Goal: Task Accomplishment & Management: Manage account settings

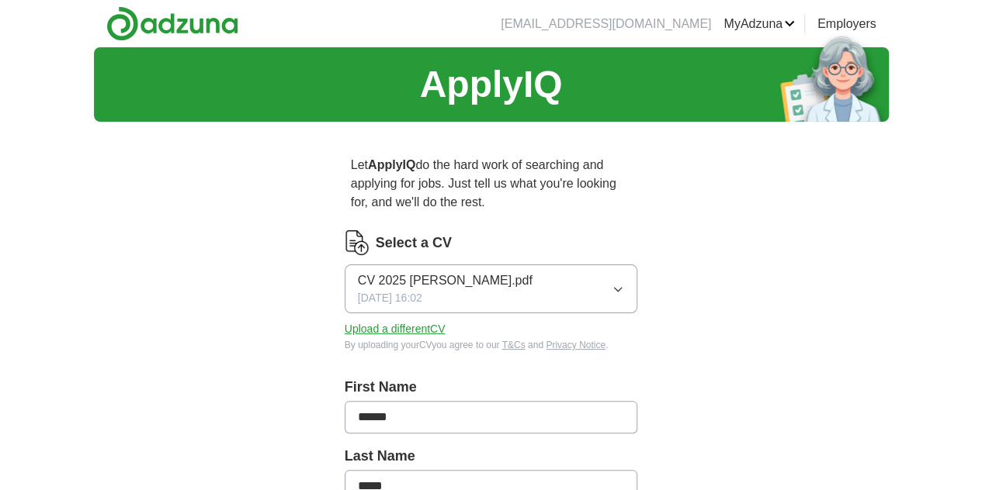
scroll to position [8, 0]
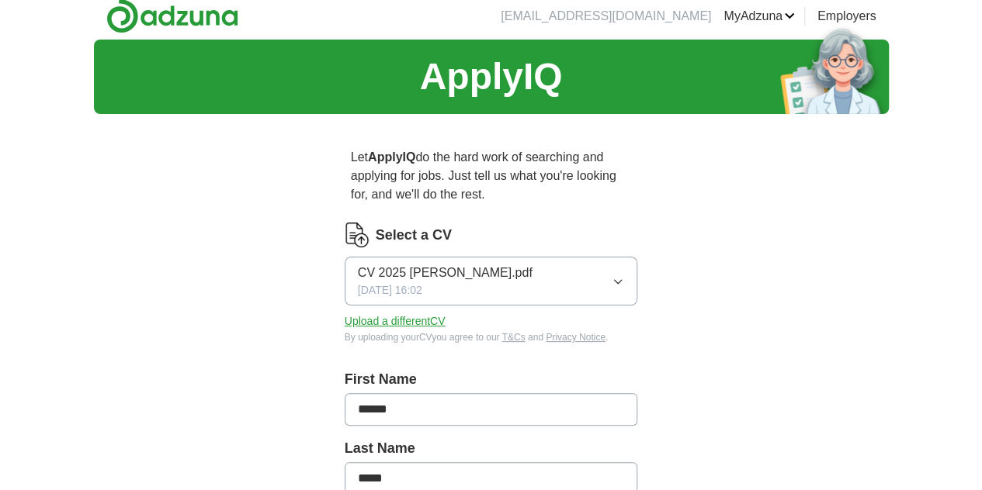
click at [496, 257] on button "CV 2025 [PERSON_NAME].pdf [DATE] 16:02" at bounding box center [491, 281] width 293 height 49
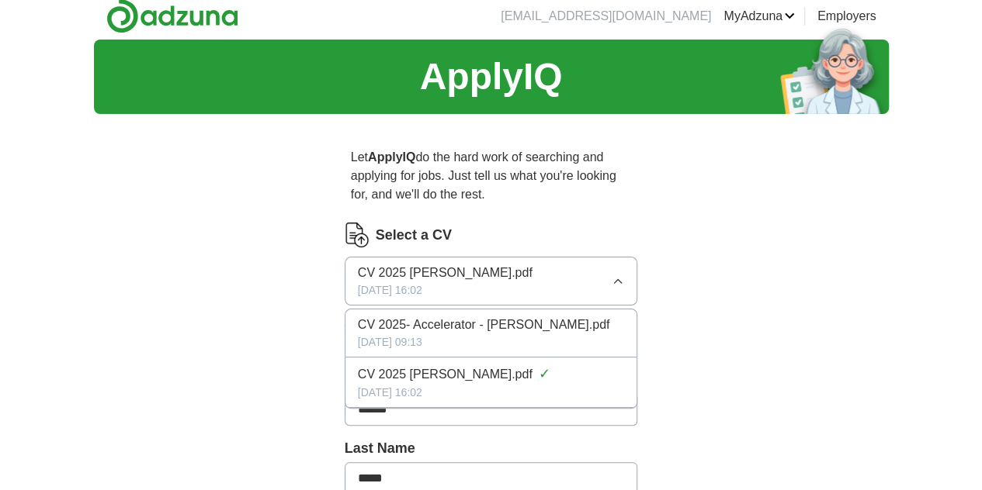
click at [421, 316] on span "CV 2025- Accelerator - [PERSON_NAME].pdf" at bounding box center [484, 325] width 252 height 19
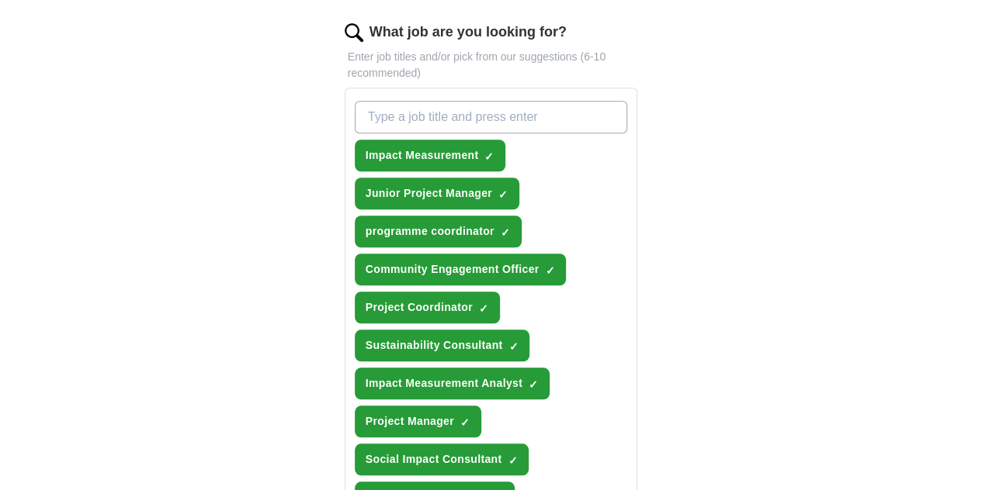
scroll to position [519, 0]
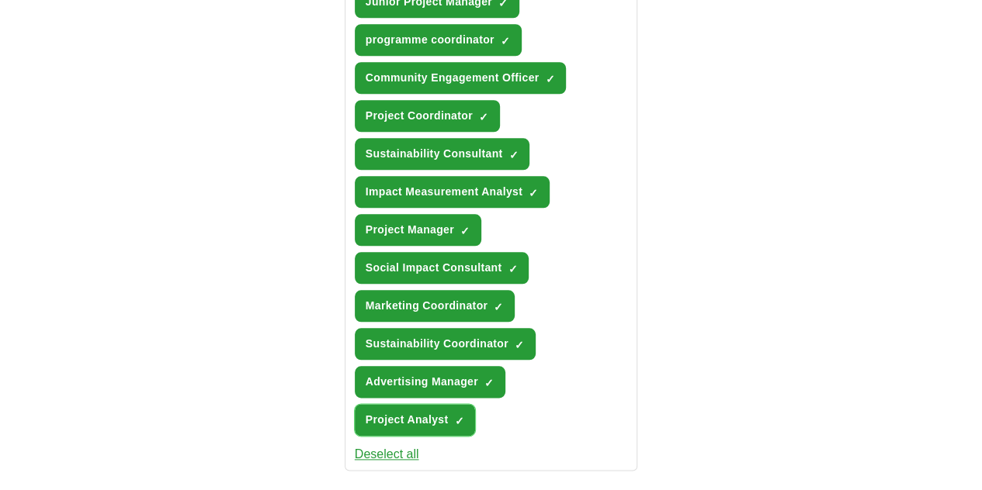
scroll to position [706, 0]
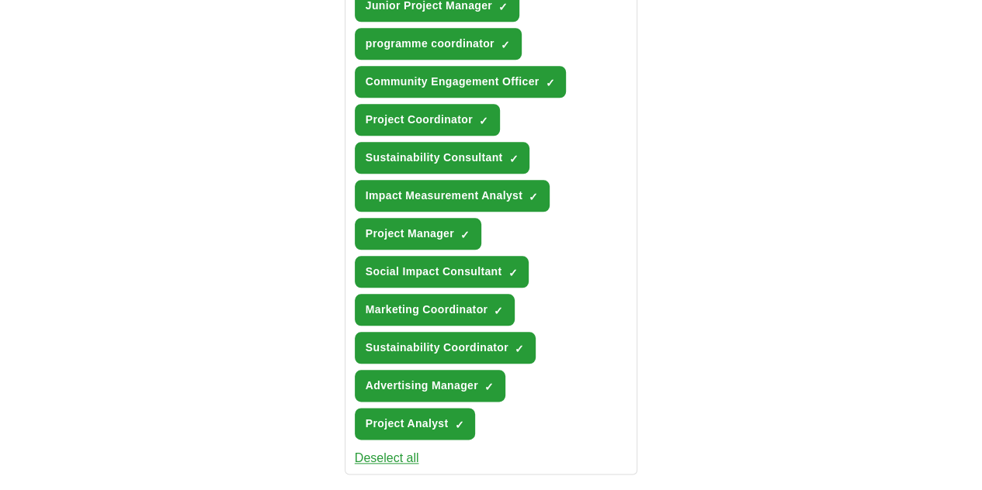
type input "*"
type input "*********"
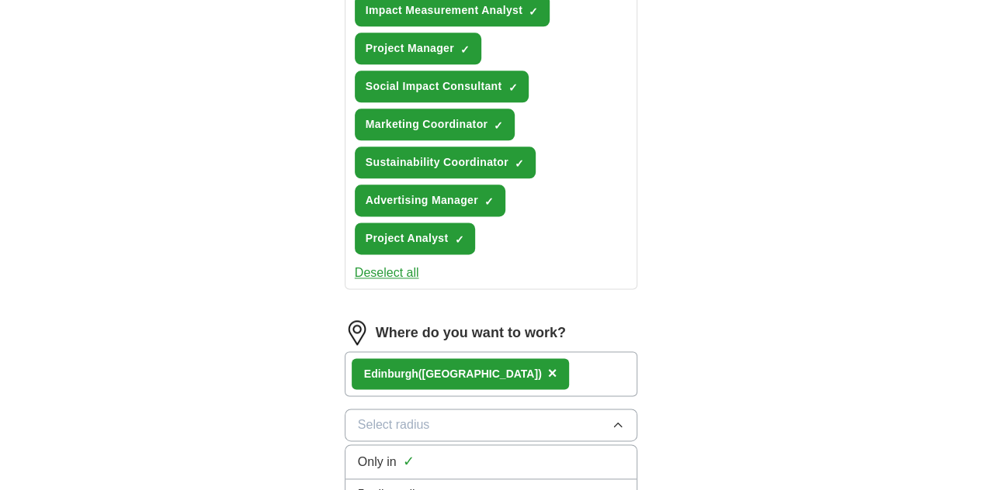
scroll to position [892, 0]
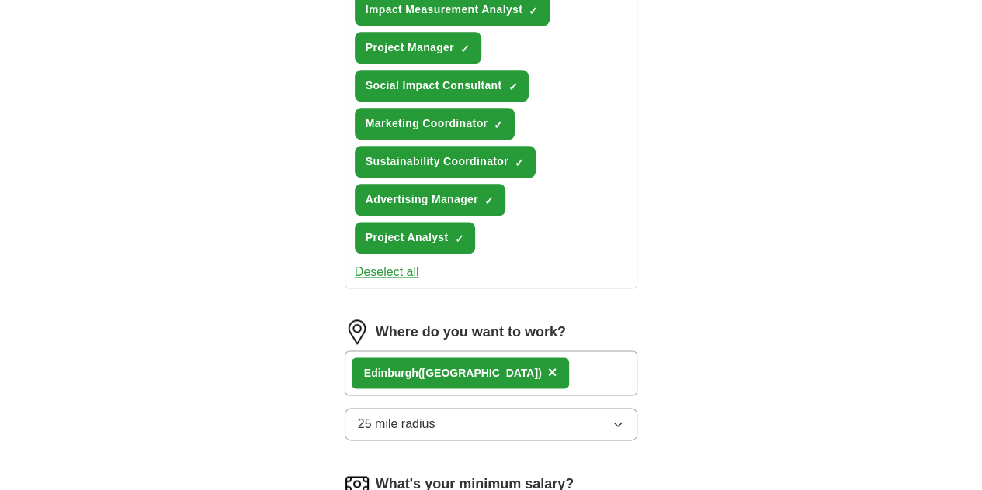
click at [494, 351] on div "Edinbu rgh ([GEOGRAPHIC_DATA]) ×" at bounding box center [491, 373] width 293 height 45
click at [503, 351] on div "Edinbu rgh ([GEOGRAPHIC_DATA]) ×" at bounding box center [491, 373] width 293 height 45
click at [509, 320] on div "Where do you want to work? Edinbu rgh ([GEOGRAPHIC_DATA]) × 25 mile radius" at bounding box center [491, 386] width 293 height 133
click at [478, 351] on div "Edinbu rgh ([GEOGRAPHIC_DATA]) ×" at bounding box center [491, 373] width 293 height 45
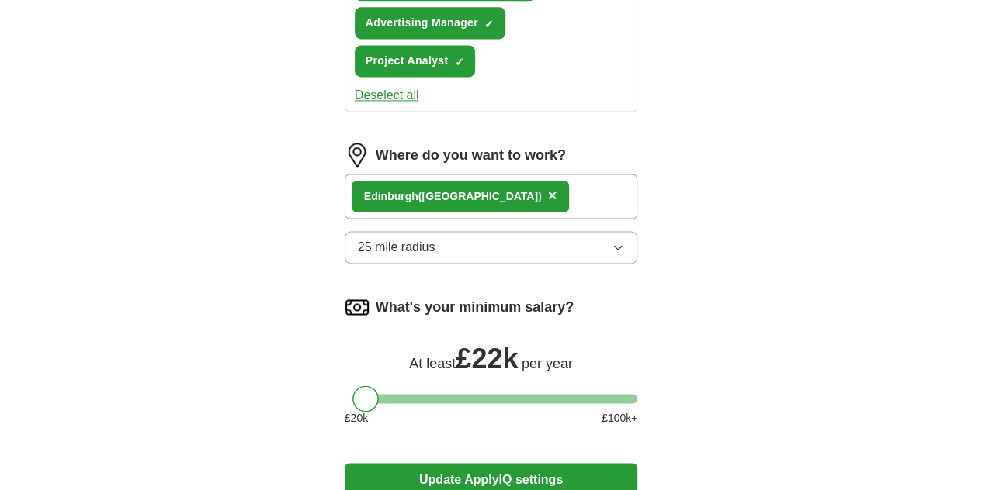
click at [345, 463] on button "Update ApplyIQ settings" at bounding box center [491, 479] width 293 height 33
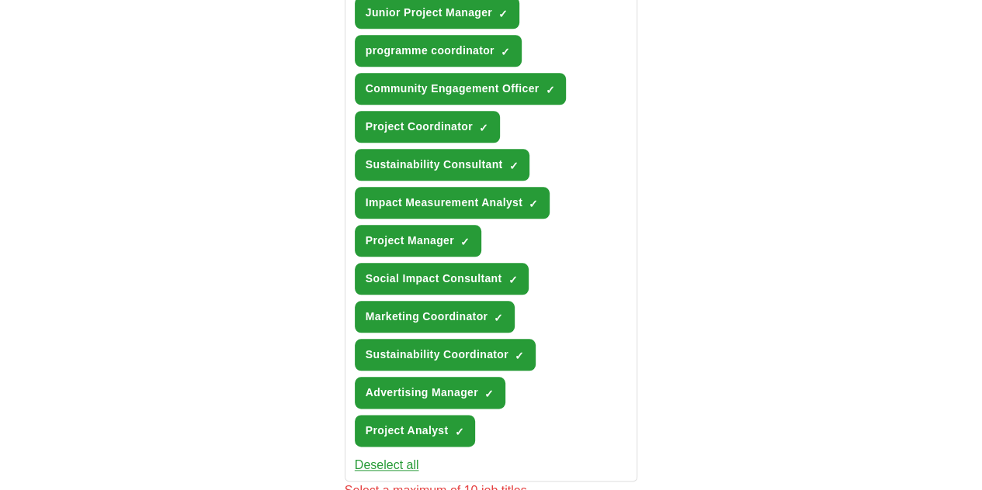
scroll to position [698, 0]
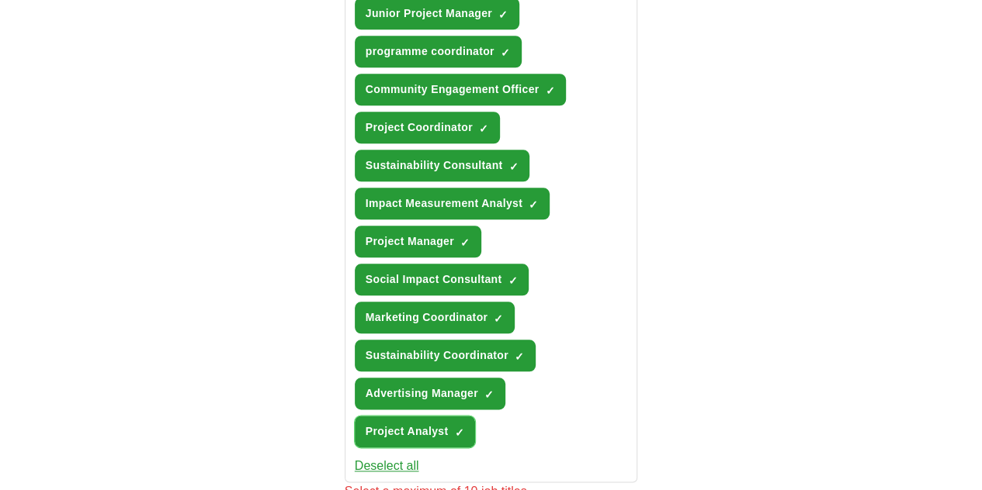
click at [0, 0] on span "×" at bounding box center [0, 0] width 0 height 0
click at [478, 386] on span "Advertising Manager" at bounding box center [421, 394] width 113 height 16
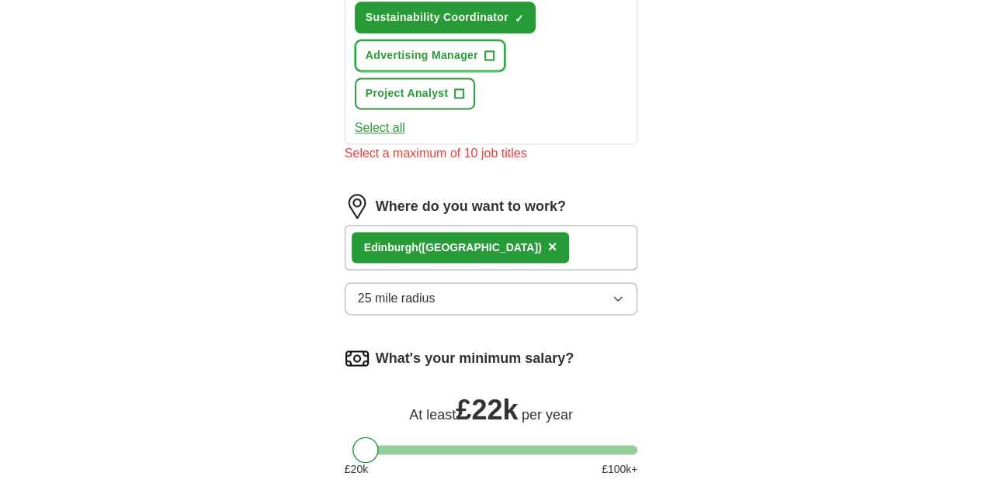
scroll to position [1038, 0]
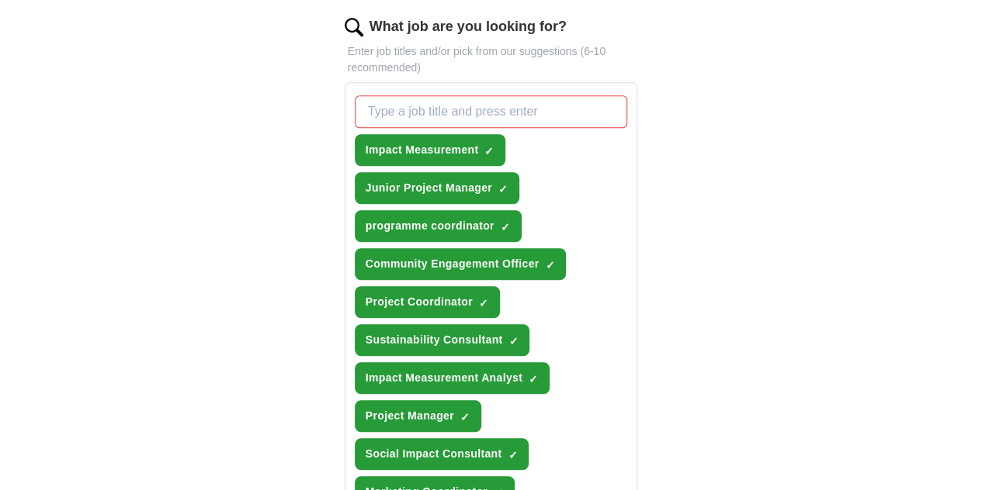
scroll to position [523, 0]
click at [753, 187] on div "ApplyIQ Let ApplyIQ do the hard work of searching and applying for jobs. Just t…" at bounding box center [491, 366] width 795 height 1685
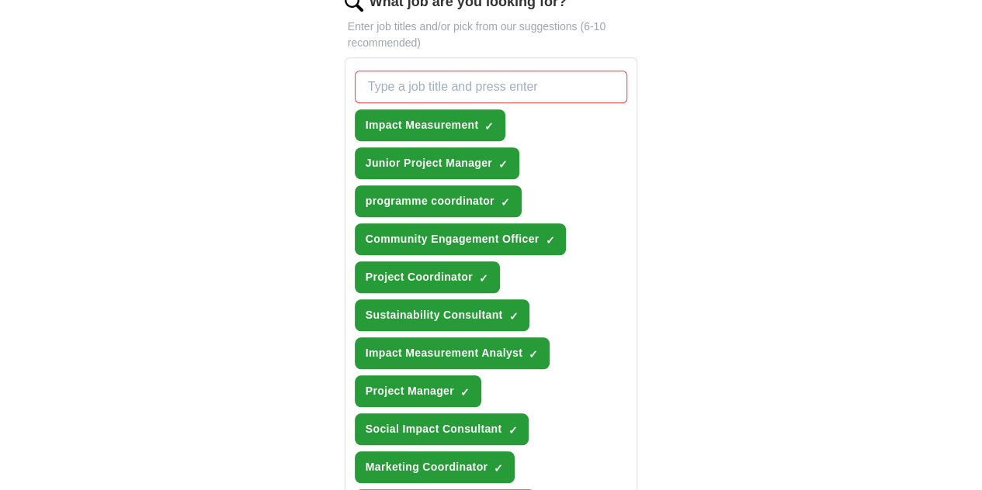
scroll to position [551, 0]
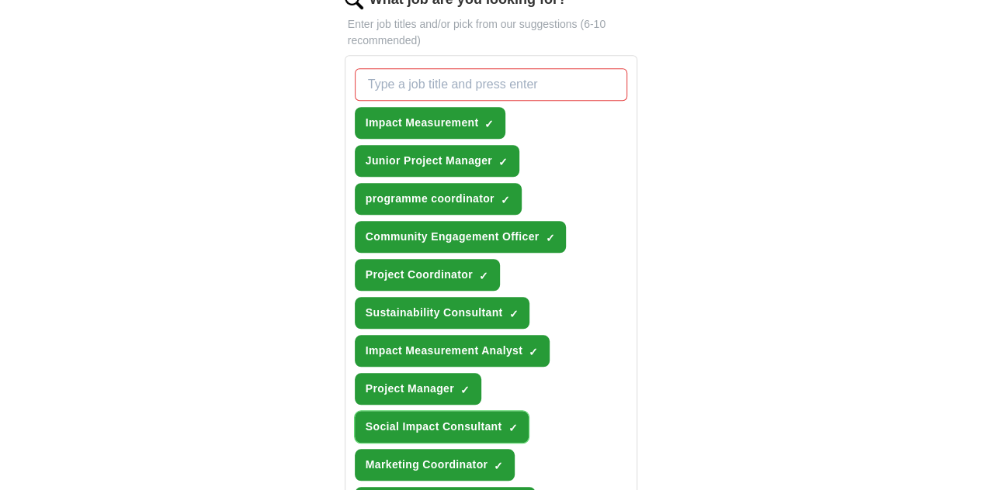
click at [396, 419] on span "Social Impact Consultant" at bounding box center [433, 427] width 137 height 16
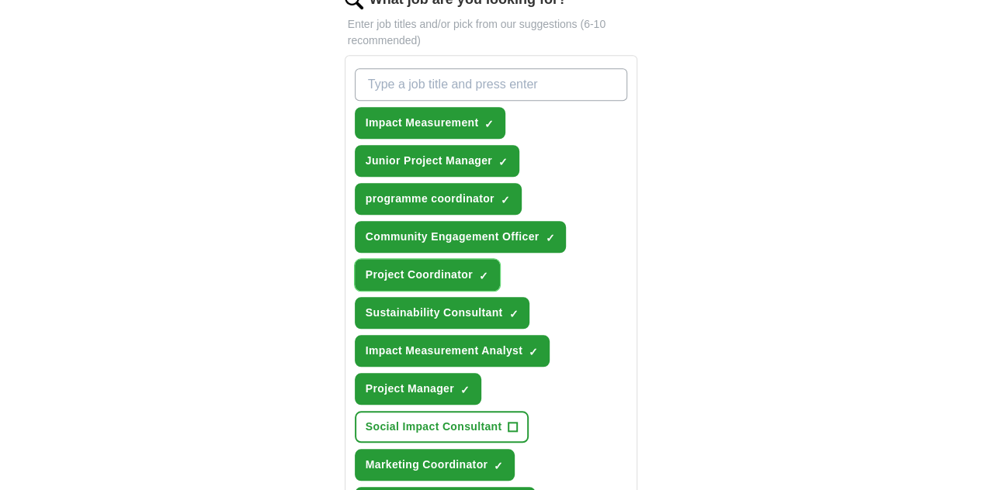
click at [428, 267] on span "Project Coordinator" at bounding box center [418, 275] width 107 height 16
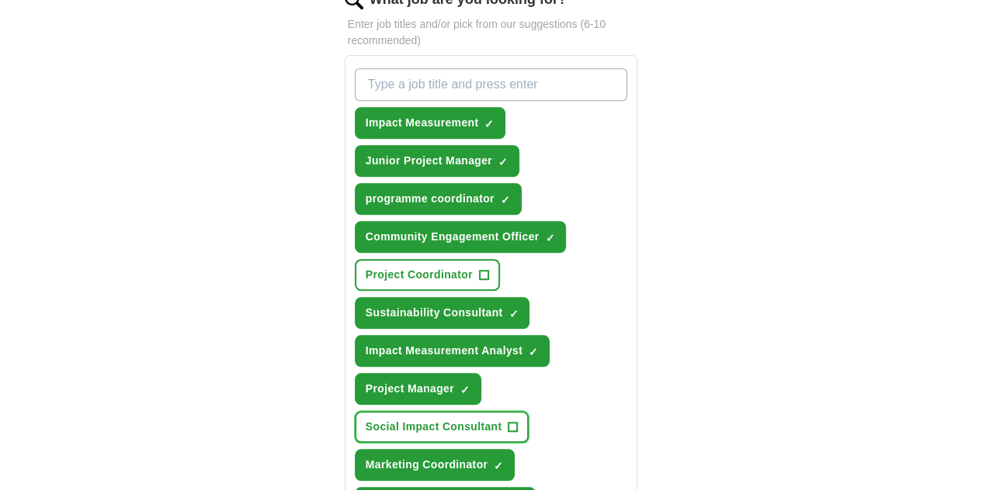
click at [431, 419] on span "Social Impact Consultant" at bounding box center [433, 427] width 137 height 16
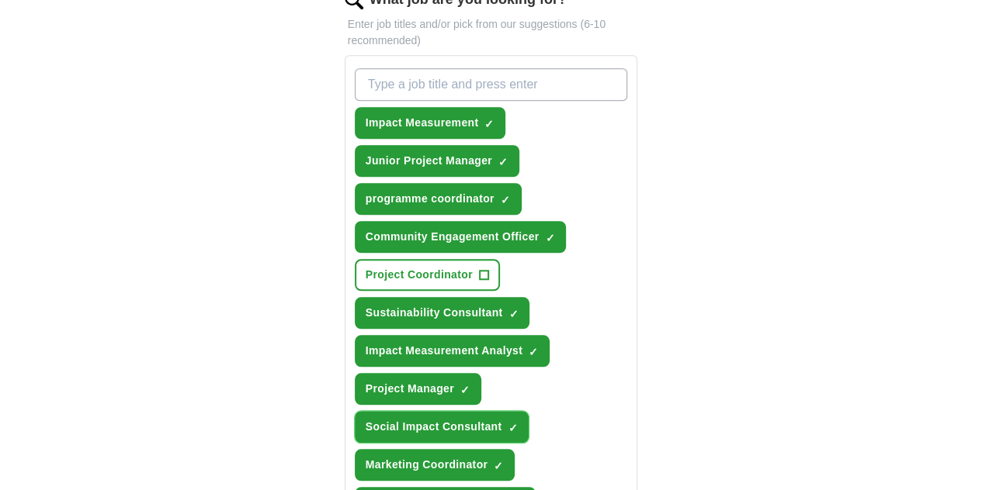
scroll to position [861, 0]
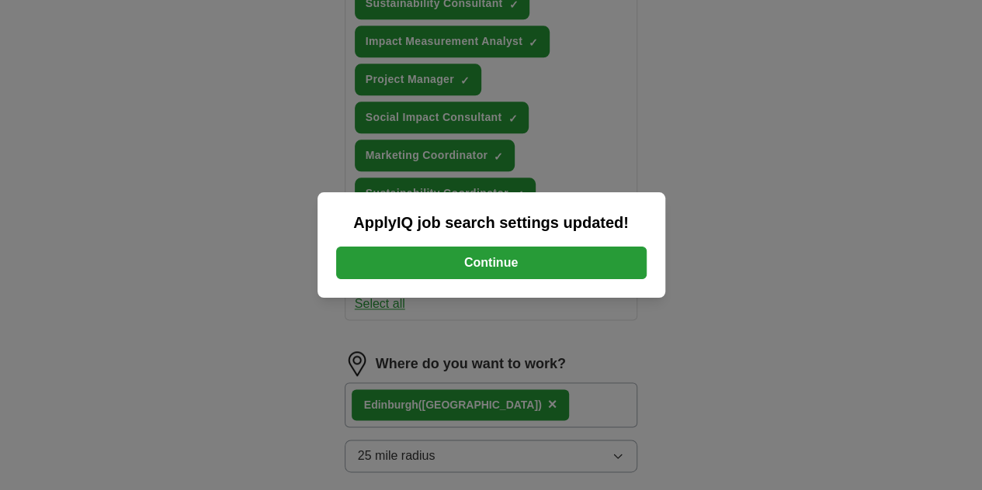
click at [504, 257] on button "Continue" at bounding box center [491, 263] width 310 height 33
